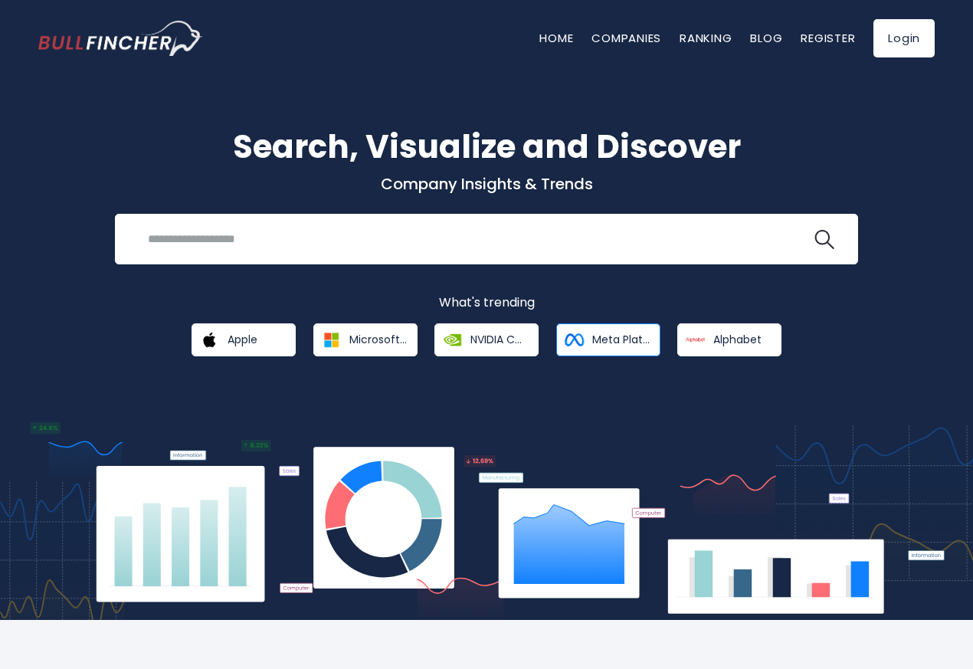
click at [625, 336] on span "Meta Platforms" at bounding box center [620, 340] width 57 height 14
click at [610, 336] on span "Meta Platforms" at bounding box center [620, 340] width 57 height 14
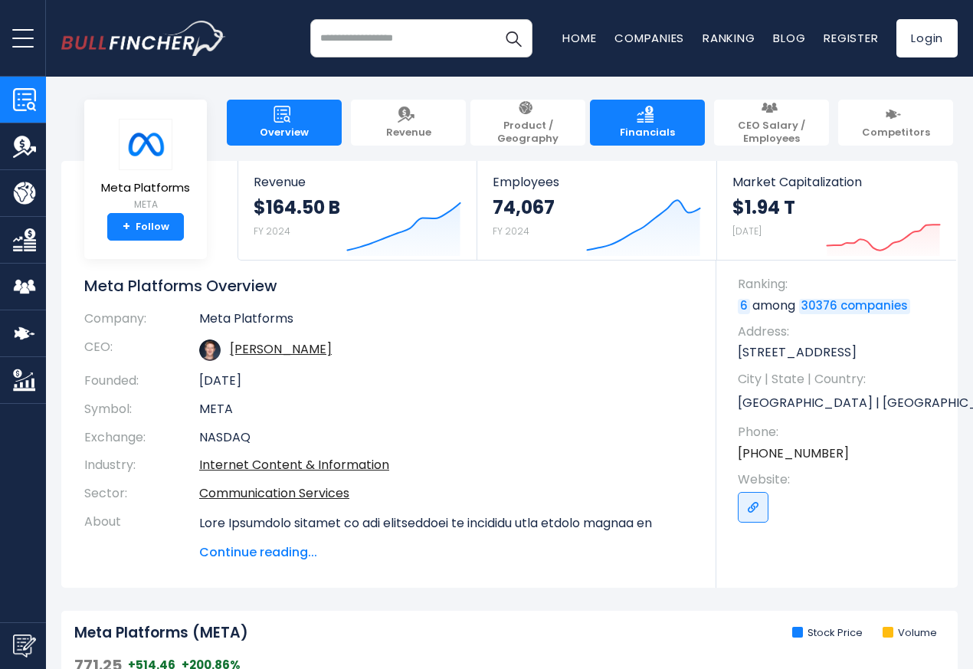
click at [628, 126] on span "Financials" at bounding box center [647, 132] width 55 height 13
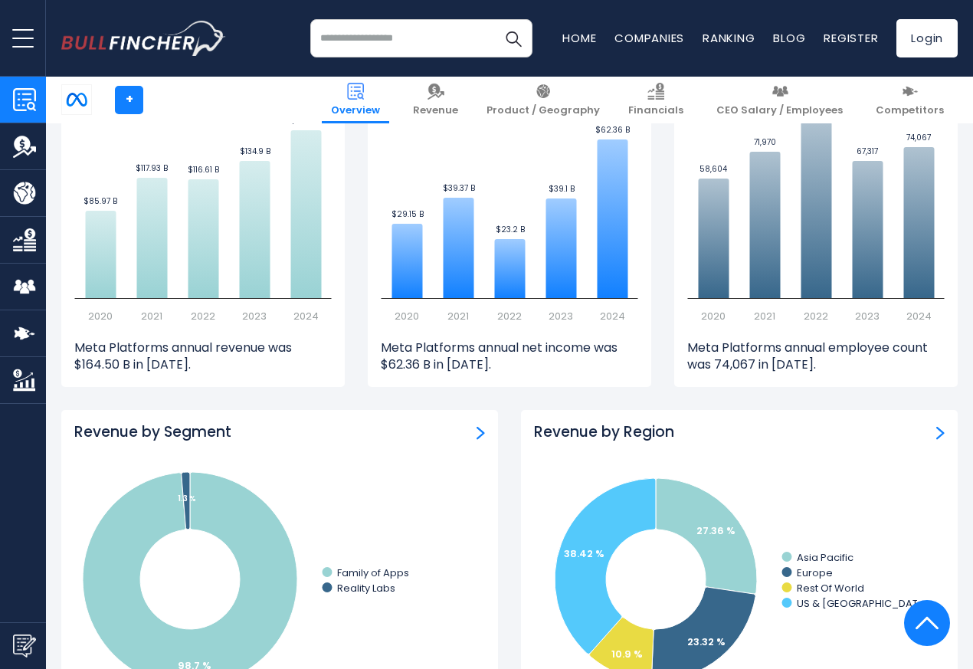
scroll to position [1104, 0]
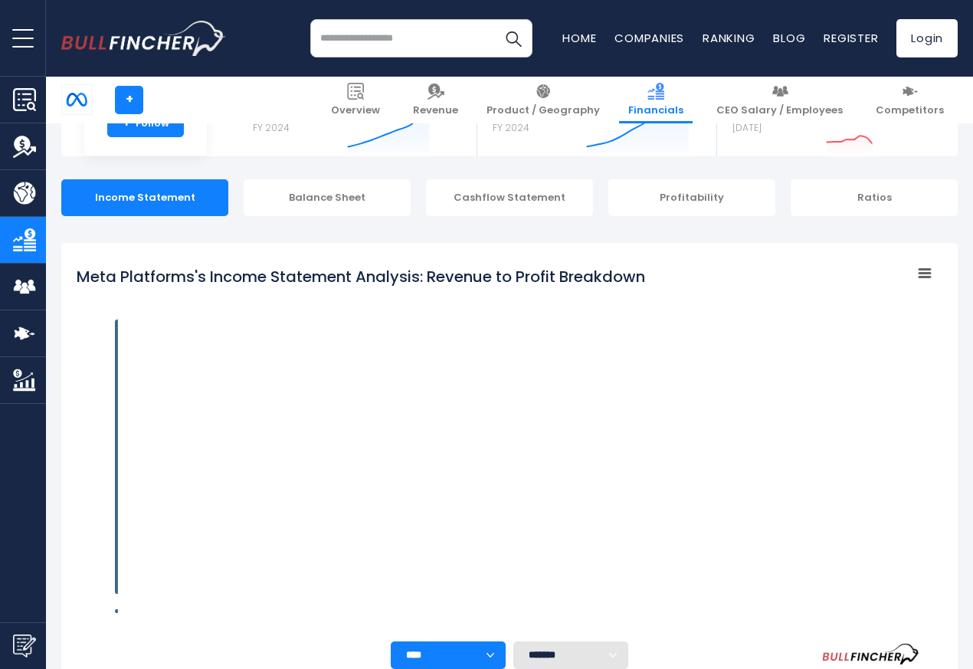
scroll to position [216, 0]
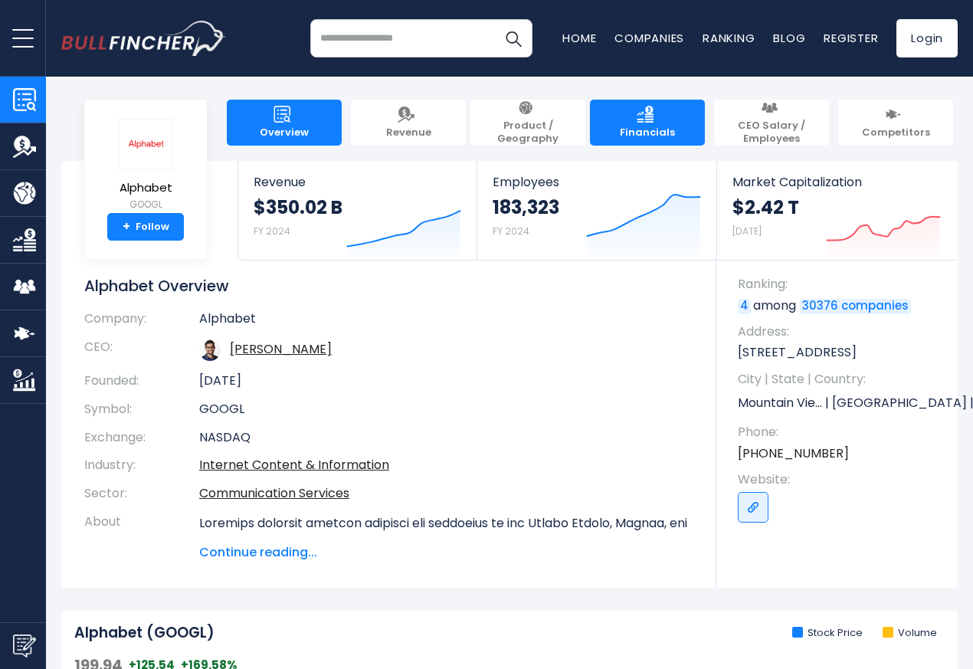
click at [629, 126] on span "Financials" at bounding box center [647, 132] width 55 height 13
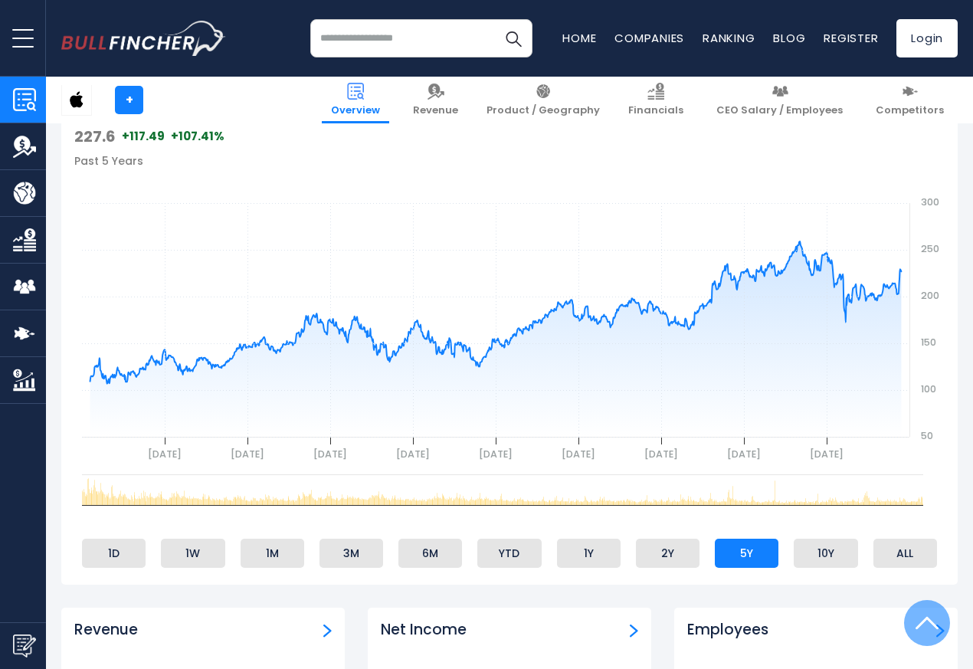
scroll to position [552, 0]
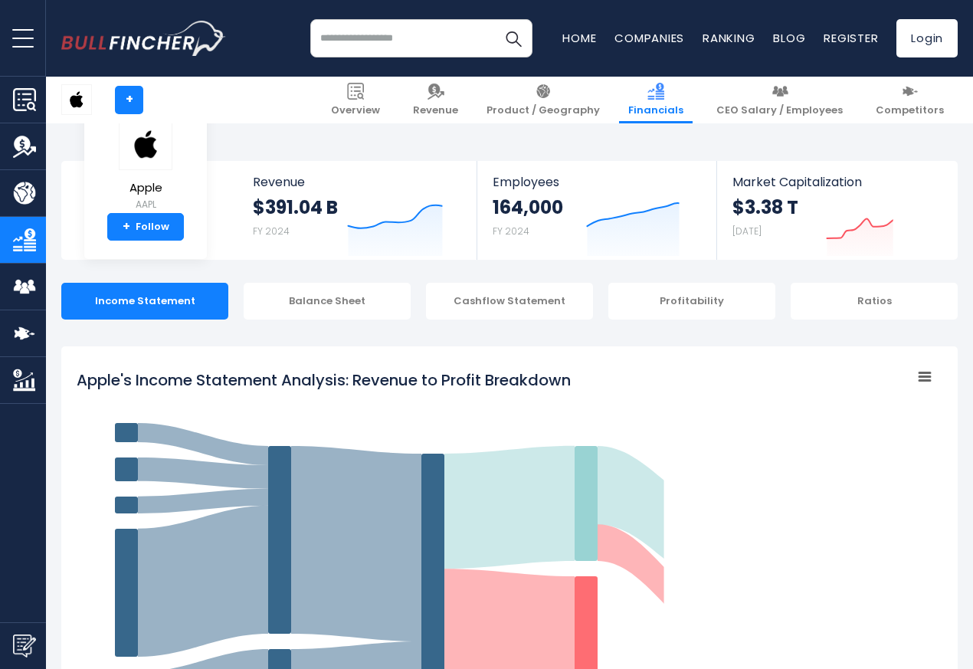
scroll to position [829, 0]
